Goal: Task Accomplishment & Management: Manage account settings

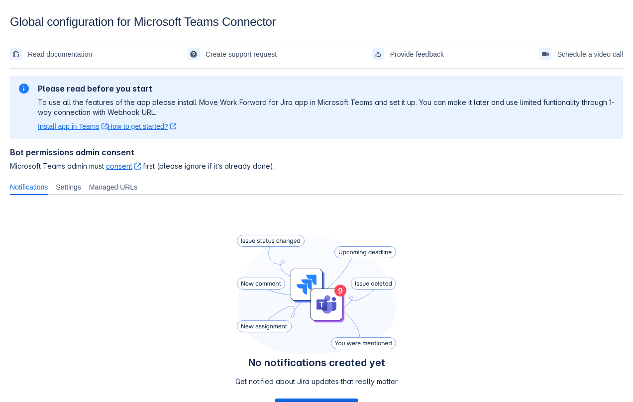
scroll to position [86, 0]
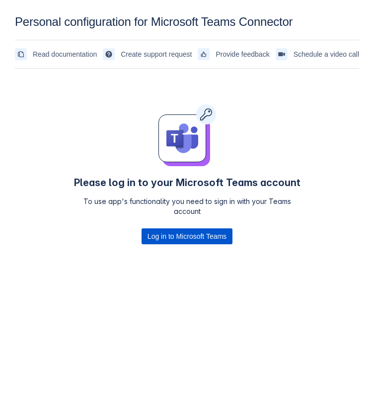
click at [202, 234] on span "Log in to Microsoft Teams" at bounding box center [187, 236] width 79 height 16
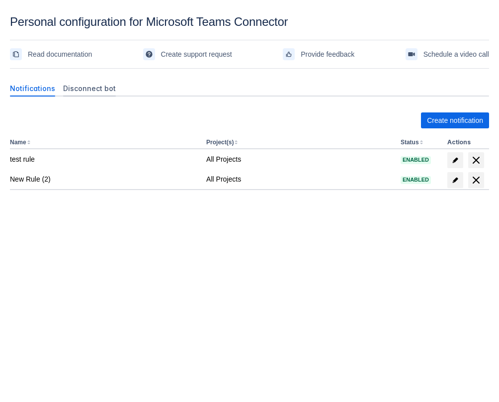
click at [91, 87] on span "Disconnect bot" at bounding box center [89, 89] width 53 height 10
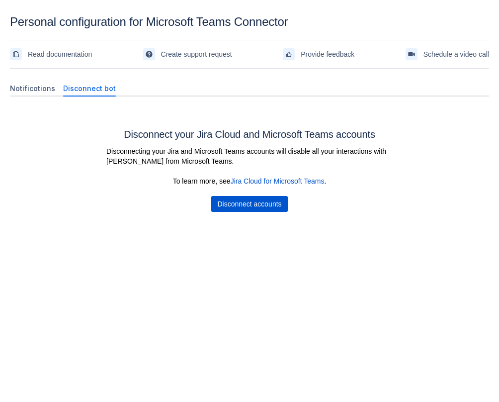
click at [273, 205] on span "Disconnect accounts" at bounding box center [249, 204] width 64 height 16
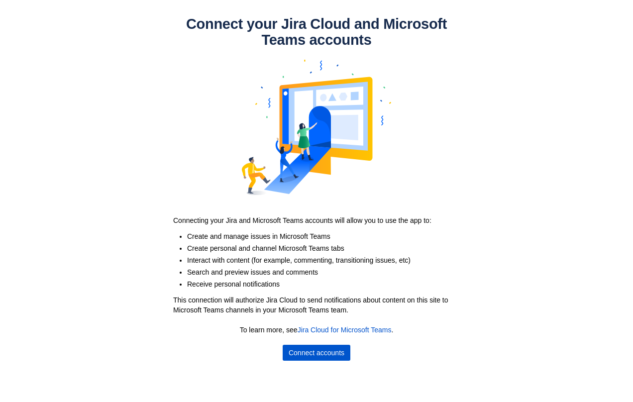
click at [304, 357] on span "Connect accounts" at bounding box center [316, 353] width 56 height 16
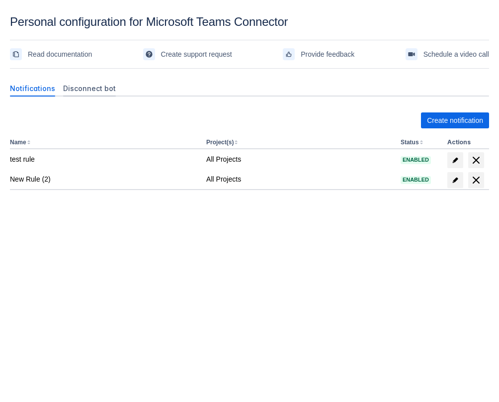
click at [85, 88] on span "Disconnect bot" at bounding box center [89, 89] width 53 height 10
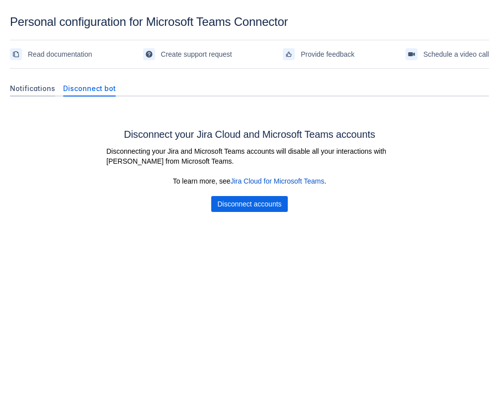
click at [36, 91] on span "Notifications" at bounding box center [32, 89] width 45 height 10
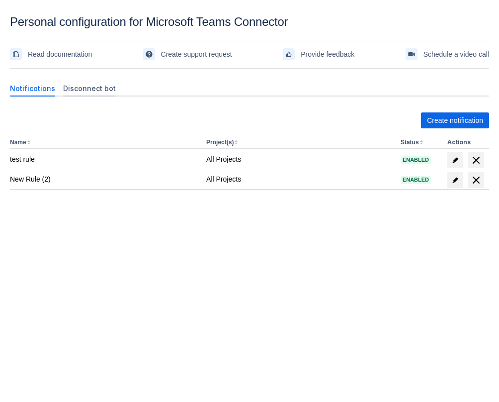
click at [95, 92] on span "Disconnect bot" at bounding box center [89, 89] width 53 height 10
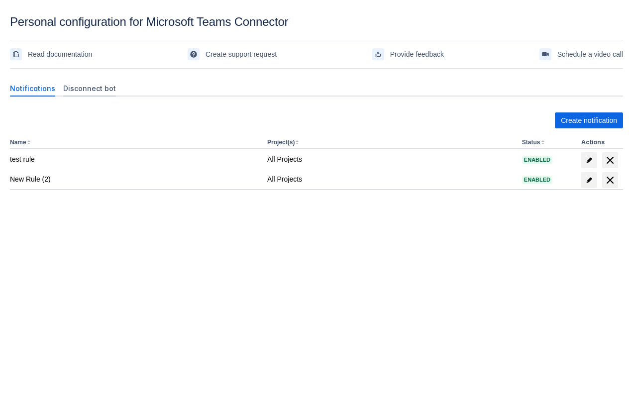
click at [97, 94] on div "Disconnect bot" at bounding box center [89, 89] width 61 height 16
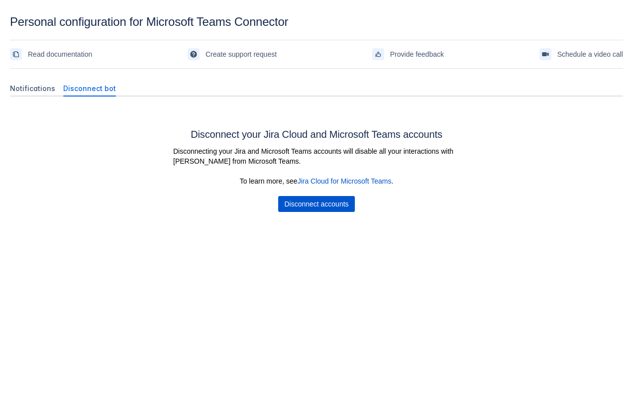
click at [320, 209] on span "Disconnect accounts" at bounding box center [316, 204] width 64 height 16
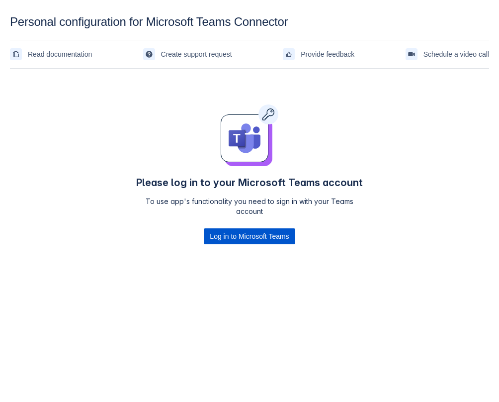
click at [280, 234] on span "Log in to Microsoft Teams" at bounding box center [249, 236] width 79 height 16
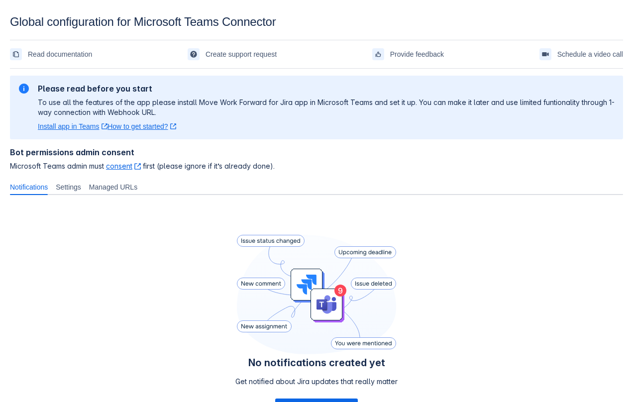
scroll to position [86, 0]
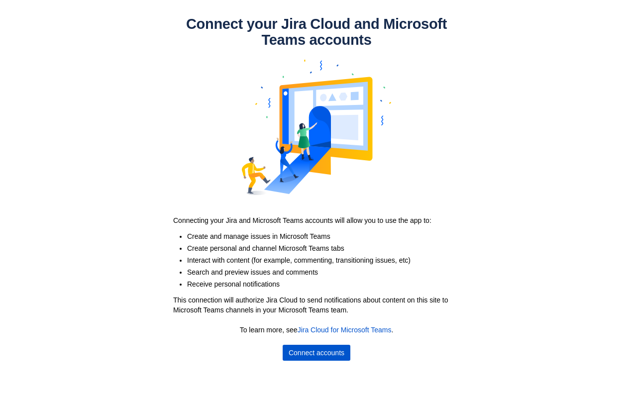
click at [329, 352] on span "Connect accounts" at bounding box center [316, 353] width 56 height 16
